Goal: Task Accomplishment & Management: Use online tool/utility

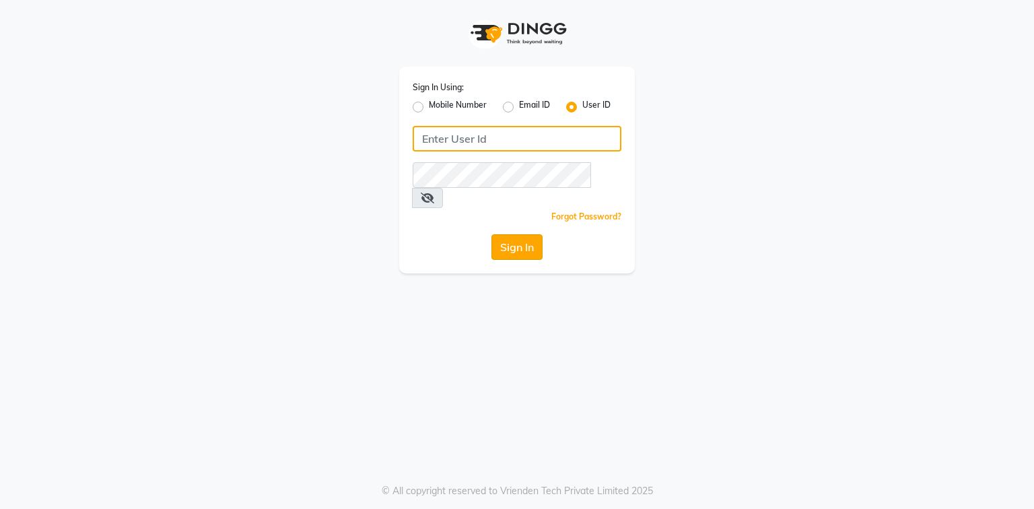
type input "e3694-01"
click at [535, 234] on button "Sign In" at bounding box center [517, 247] width 51 height 26
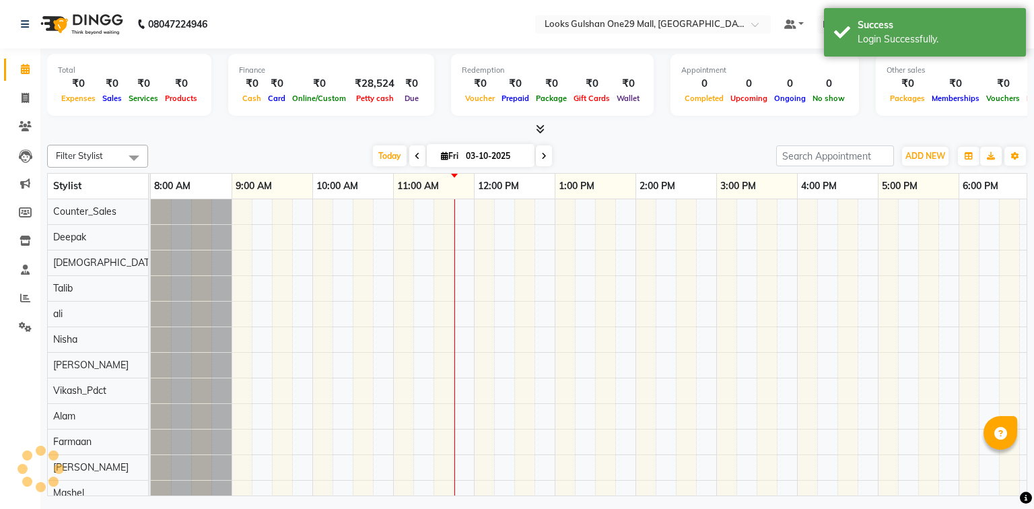
scroll to position [0, 174]
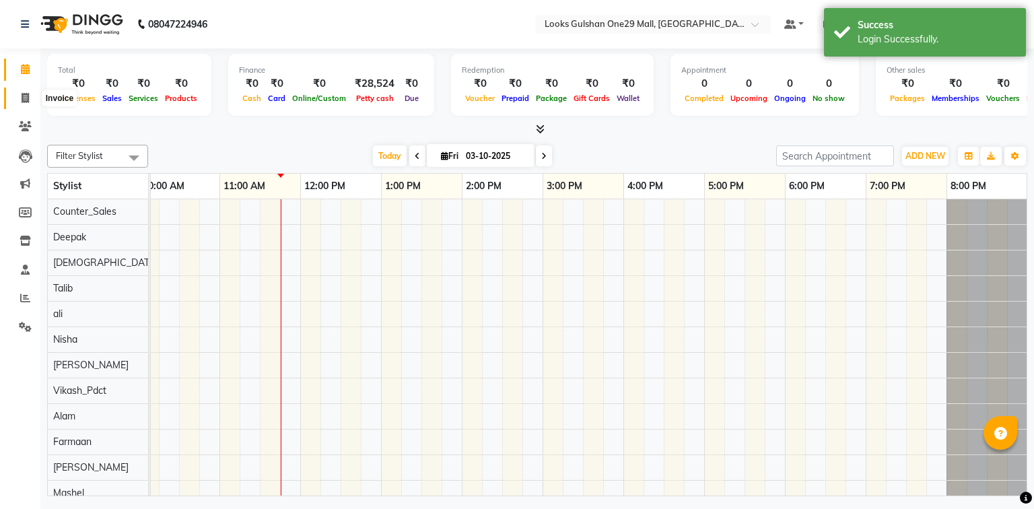
drag, startPoint x: 30, startPoint y: 97, endPoint x: 70, endPoint y: 101, distance: 40.6
click at [30, 97] on span at bounding box center [25, 98] width 24 height 15
select select "service"
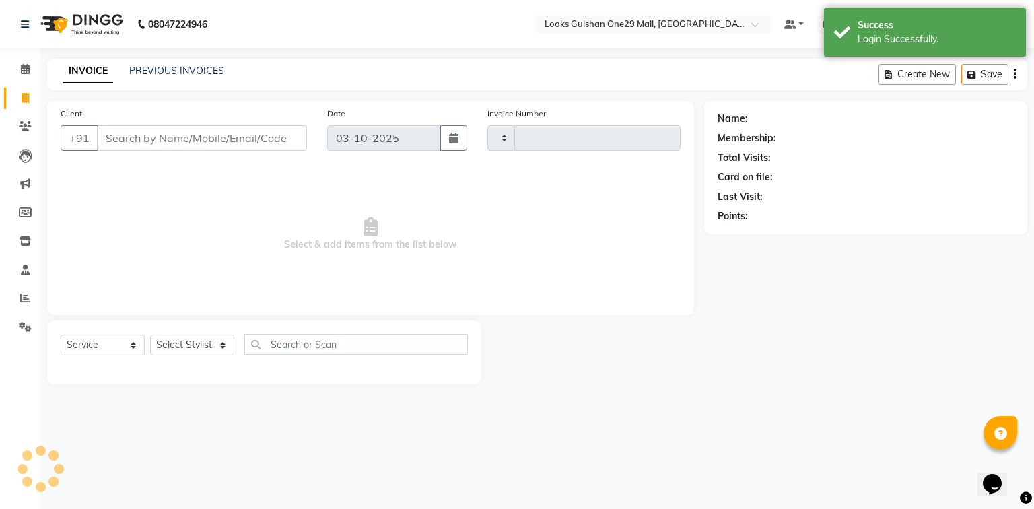
click at [172, 135] on input "Client" at bounding box center [202, 138] width 210 height 26
type input "1671"
select select "8337"
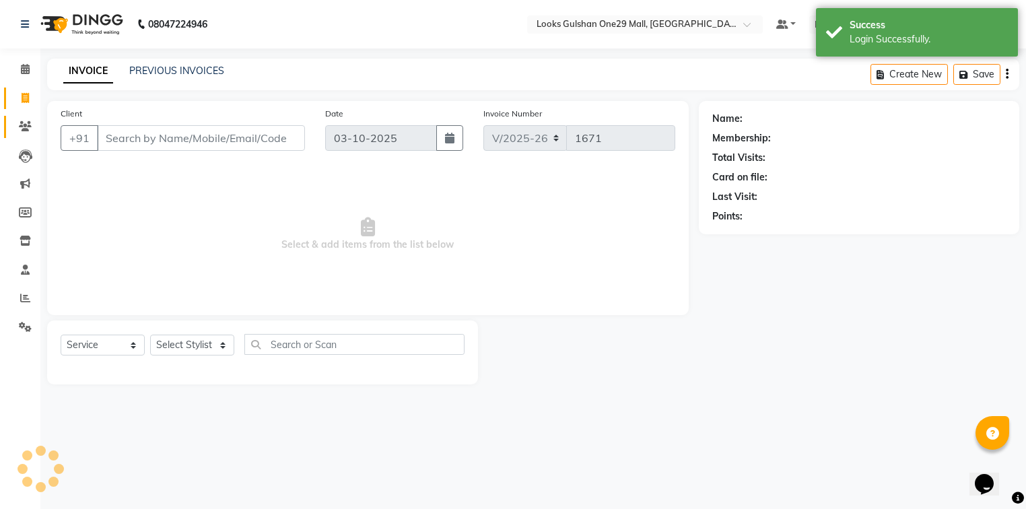
click at [26, 129] on icon at bounding box center [25, 126] width 13 height 10
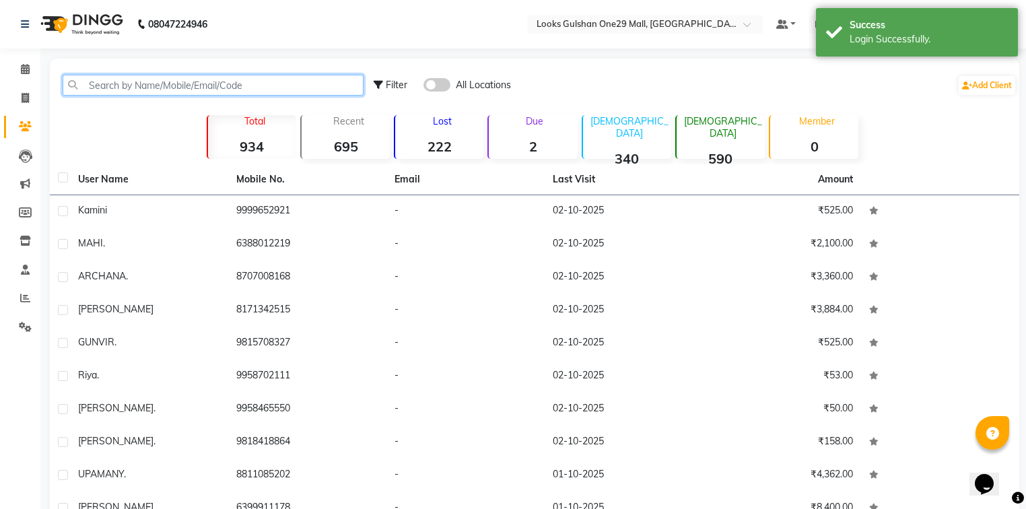
click at [129, 86] on input "text" at bounding box center [213, 85] width 301 height 21
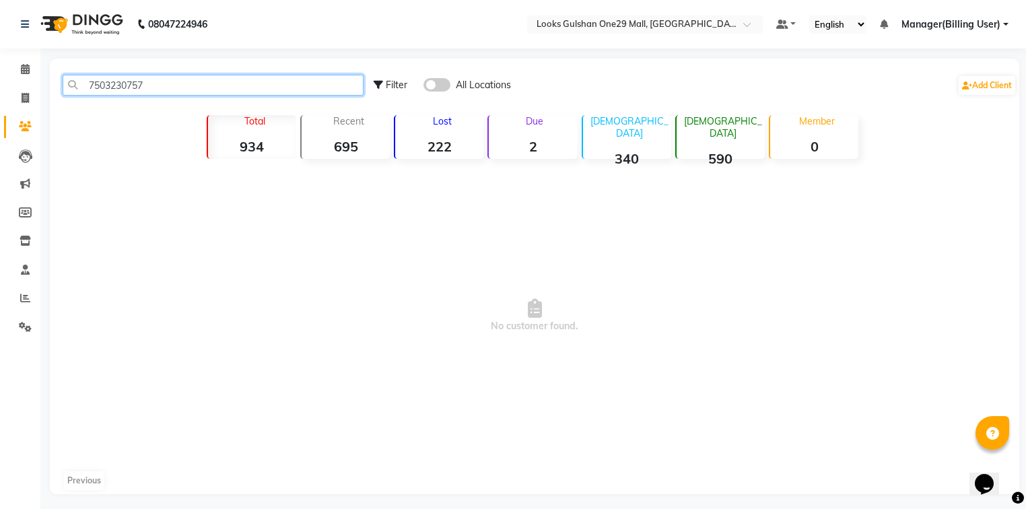
click at [172, 76] on input "7503230757" at bounding box center [213, 85] width 301 height 21
click at [170, 82] on input "7503230757" at bounding box center [213, 85] width 301 height 21
type input "7503230757"
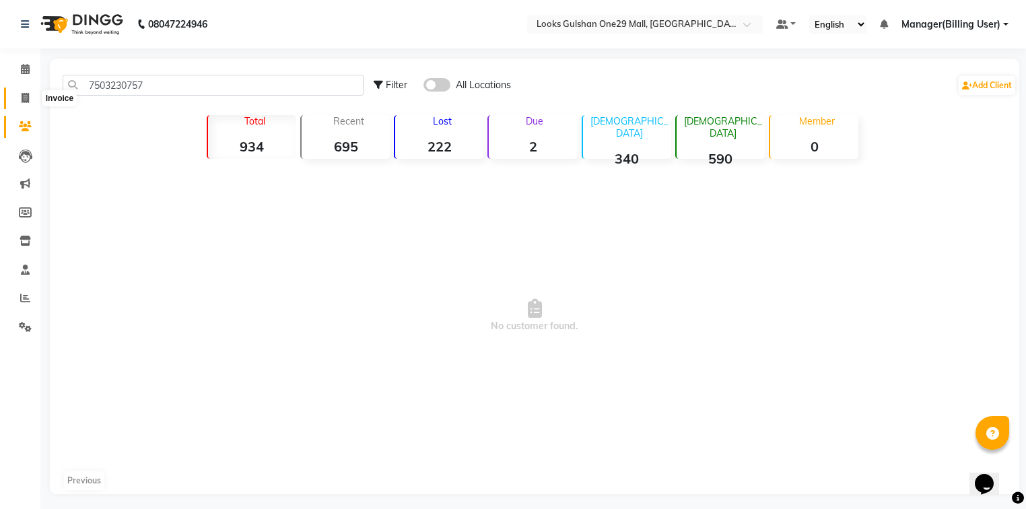
click at [22, 96] on icon at bounding box center [25, 98] width 7 height 10
select select "8337"
select select "service"
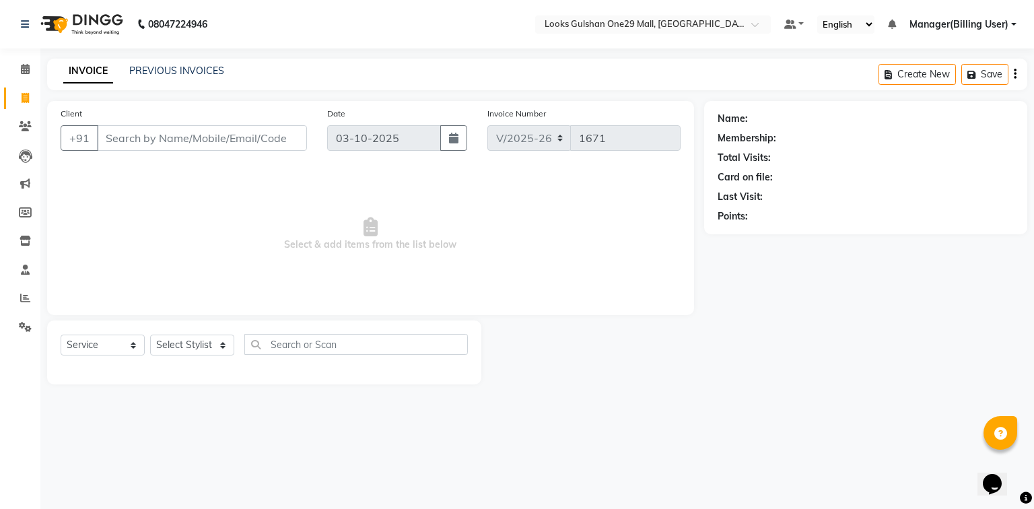
click at [125, 139] on input "Client" at bounding box center [202, 138] width 210 height 26
select select "80996"
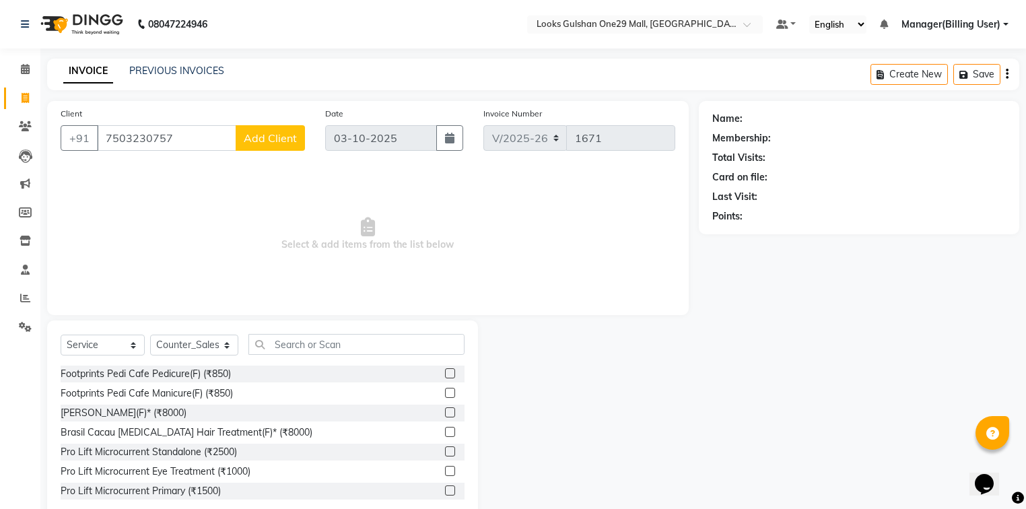
click at [170, 147] on input "7503230757" at bounding box center [166, 138] width 139 height 26
type input "7503230757"
click at [24, 20] on icon at bounding box center [25, 24] width 8 height 9
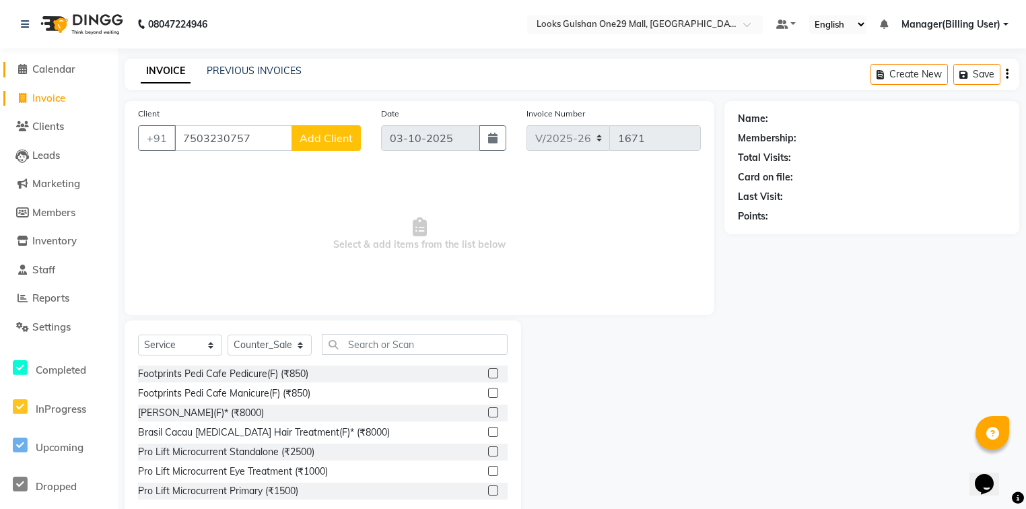
click at [43, 72] on span "Calendar" at bounding box center [53, 69] width 43 height 13
